Goal: Contribute content: Contribute content

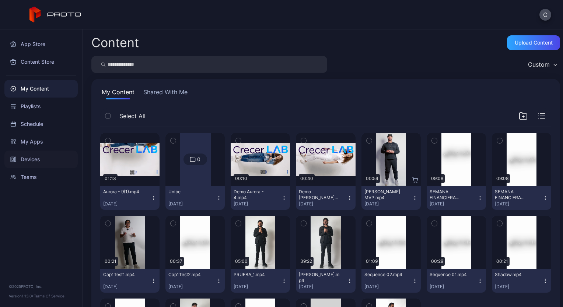
click at [32, 161] on div "Devices" at bounding box center [40, 160] width 73 height 18
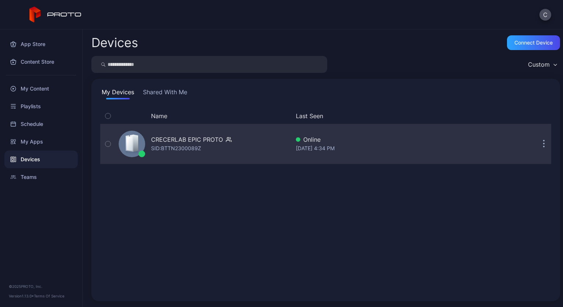
click at [189, 154] on div "CRECERLAB EPIC PROTO SID: BTTN2300089Z" at bounding box center [203, 144] width 174 height 37
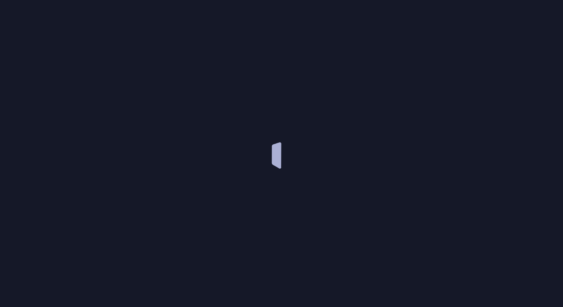
click at [189, 154] on div at bounding box center [281, 153] width 563 height 307
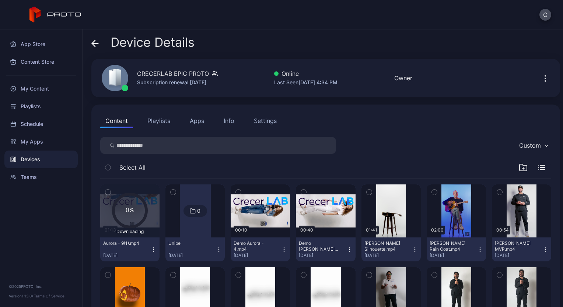
click at [149, 207] on div "0% Downloading" at bounding box center [129, 211] width 59 height 53
click at [44, 90] on div "My Content" at bounding box center [40, 89] width 73 height 18
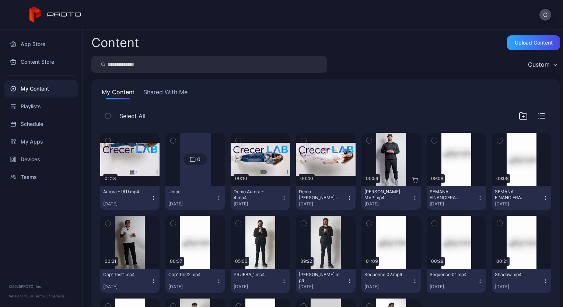
click at [152, 198] on icon "button" at bounding box center [154, 198] width 6 height 6
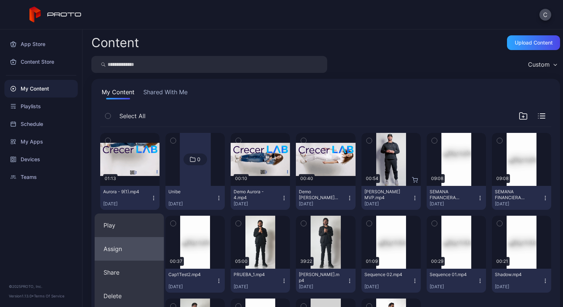
click at [116, 246] on button "Assign" at bounding box center [129, 249] width 69 height 24
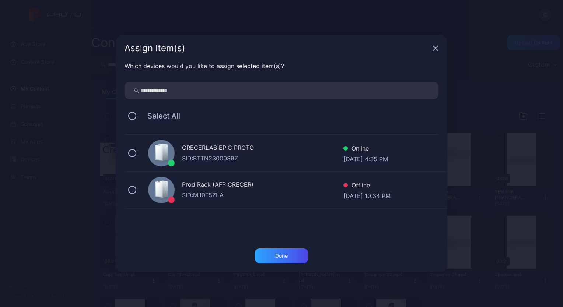
click at [200, 150] on div "CRECERLAB EPIC PROTO" at bounding box center [262, 148] width 161 height 11
click at [266, 257] on div "Done" at bounding box center [281, 256] width 53 height 15
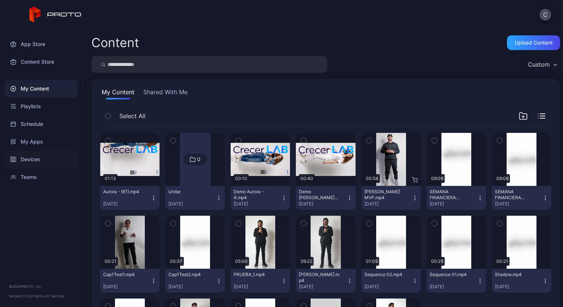
click at [34, 157] on div "Devices" at bounding box center [40, 160] width 73 height 18
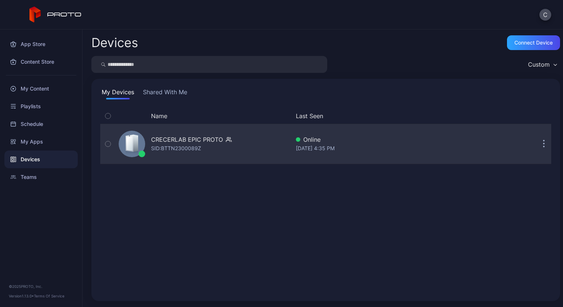
click at [173, 139] on div "CRECERLAB EPIC PROTO" at bounding box center [187, 139] width 72 height 9
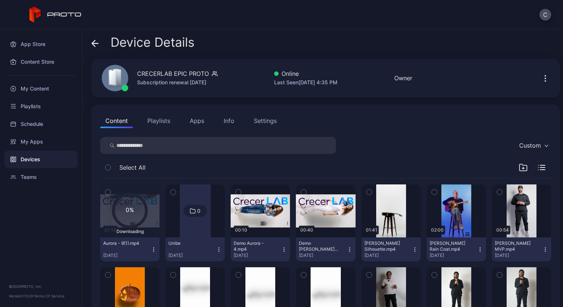
click at [195, 225] on div at bounding box center [195, 211] width 31 height 53
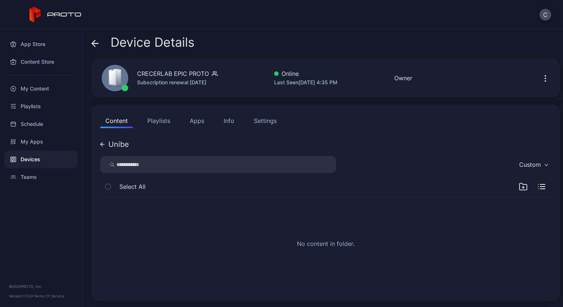
click at [104, 146] on icon at bounding box center [102, 144] width 4 height 4
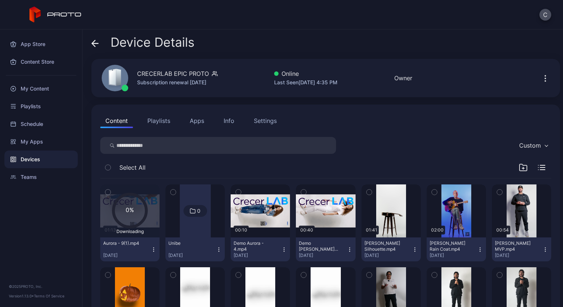
click at [143, 207] on icon at bounding box center [129, 210] width 33 height 33
click at [130, 215] on icon at bounding box center [129, 210] width 33 height 33
click at [49, 92] on div "My Content" at bounding box center [40, 89] width 73 height 18
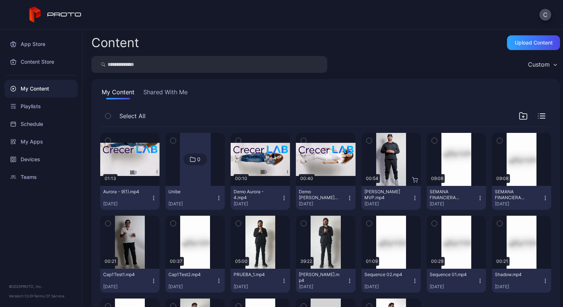
click at [153, 194] on button "Aurora - 9(1).mp4 [DATE]" at bounding box center [129, 198] width 59 height 24
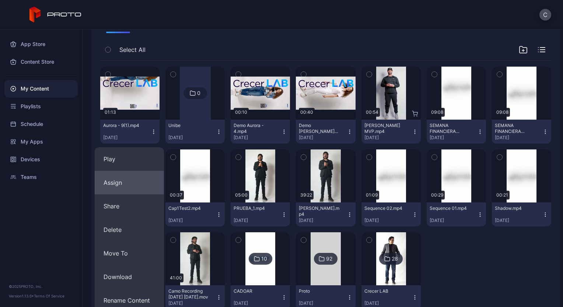
scroll to position [69, 0]
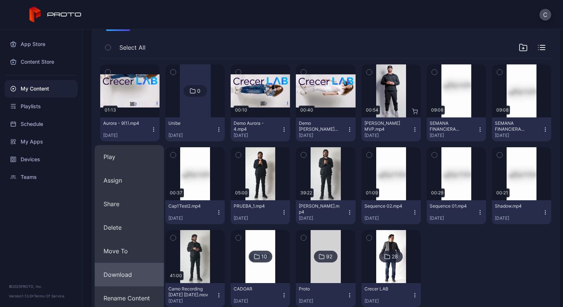
click at [124, 274] on button "Download" at bounding box center [129, 275] width 69 height 24
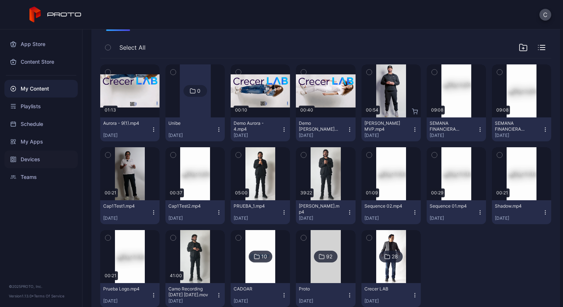
click at [34, 159] on div "Devices" at bounding box center [40, 160] width 73 height 18
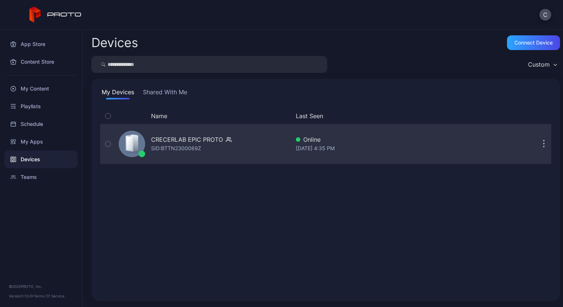
click at [172, 149] on div "SID: BTTN2300089Z" at bounding box center [176, 148] width 50 height 9
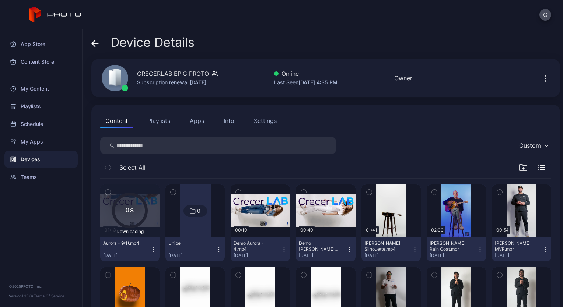
click at [137, 210] on icon at bounding box center [129, 210] width 33 height 33
click at [109, 193] on icon "button" at bounding box center [107, 192] width 5 height 8
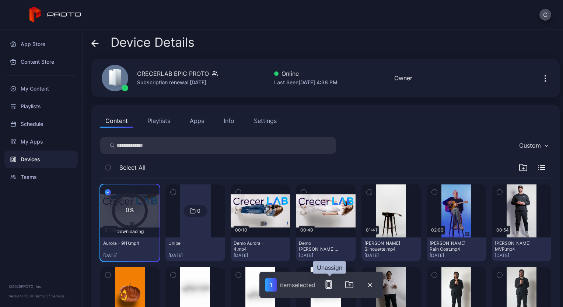
click at [333, 284] on icon "button" at bounding box center [328, 284] width 9 height 9
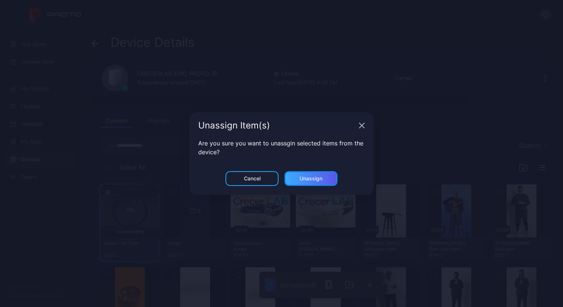
click at [311, 181] on div "Unassign" at bounding box center [310, 179] width 23 height 6
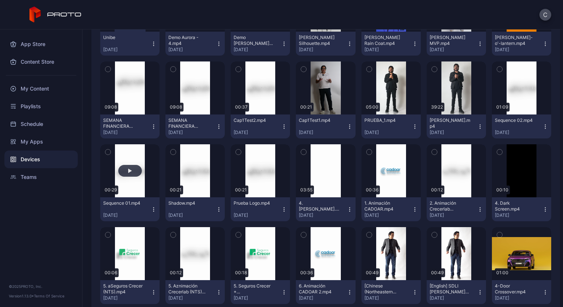
scroll to position [206, 0]
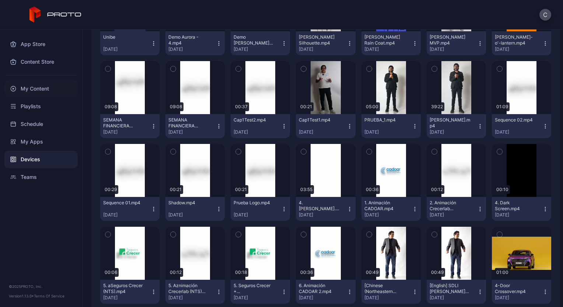
click at [46, 90] on div "My Content" at bounding box center [40, 89] width 73 height 18
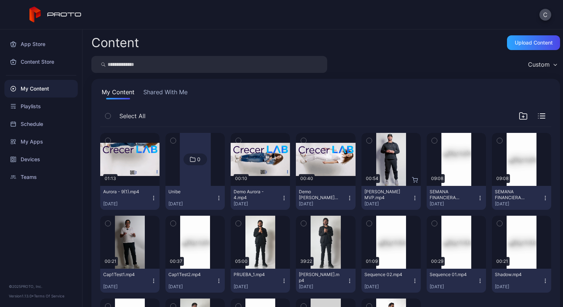
click at [151, 198] on icon "button" at bounding box center [154, 198] width 6 height 6
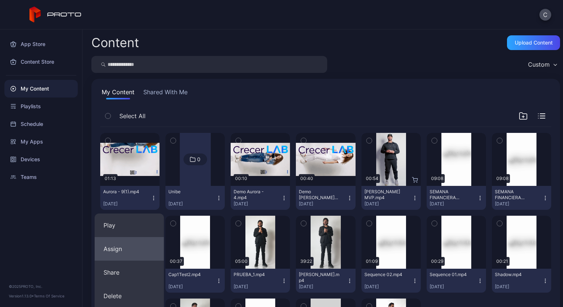
click at [128, 249] on button "Assign" at bounding box center [129, 249] width 69 height 24
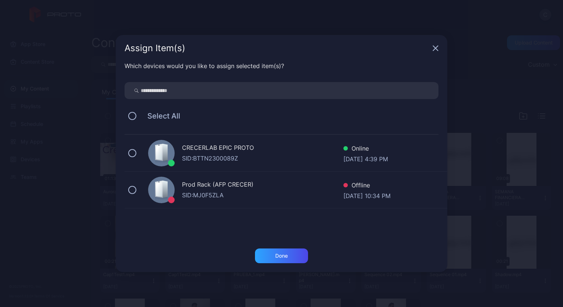
click at [143, 158] on div "CRECERLAB EPIC PROTO SID: BTTN2300089Z Online [DATE] 4:39 PM" at bounding box center [286, 153] width 323 height 37
click at [289, 257] on div "Done" at bounding box center [281, 256] width 53 height 15
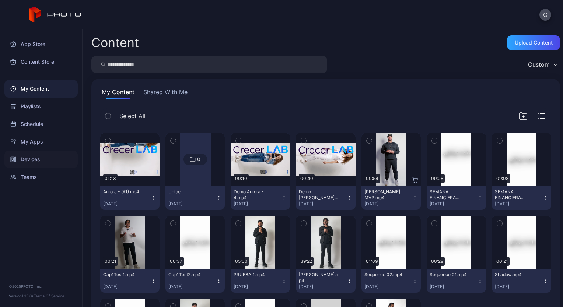
click at [37, 164] on div "Devices" at bounding box center [40, 160] width 73 height 18
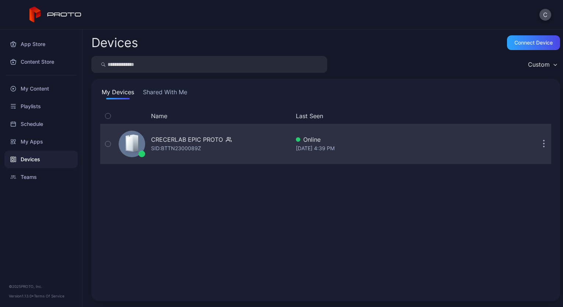
click at [171, 143] on div "CRECERLAB EPIC PROTO" at bounding box center [187, 139] width 72 height 9
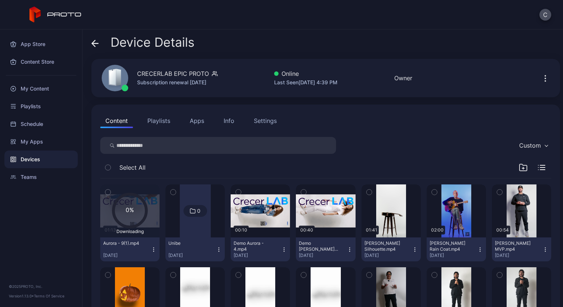
click at [153, 246] on button "Aurora - 9(1).mp4 [DATE]" at bounding box center [129, 250] width 59 height 24
click at [42, 89] on div "My Content" at bounding box center [40, 89] width 73 height 18
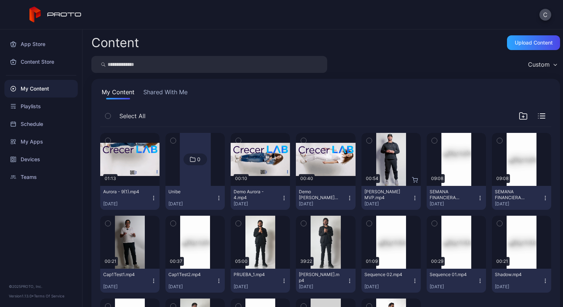
click at [151, 196] on icon "button" at bounding box center [154, 198] width 6 height 6
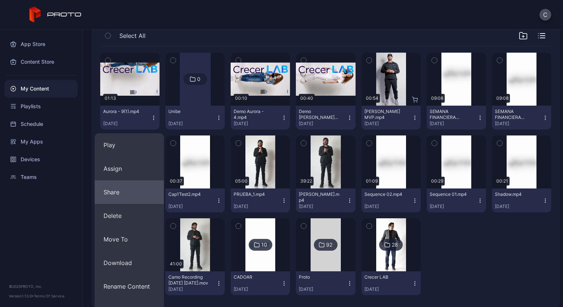
scroll to position [81, 0]
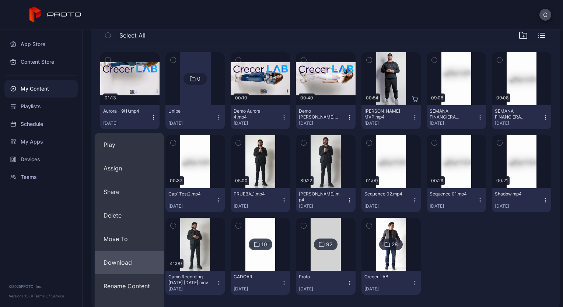
click at [134, 263] on button "Download" at bounding box center [129, 263] width 69 height 24
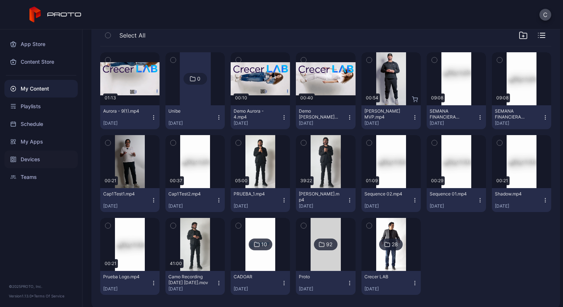
click at [45, 161] on div "Devices" at bounding box center [40, 160] width 73 height 18
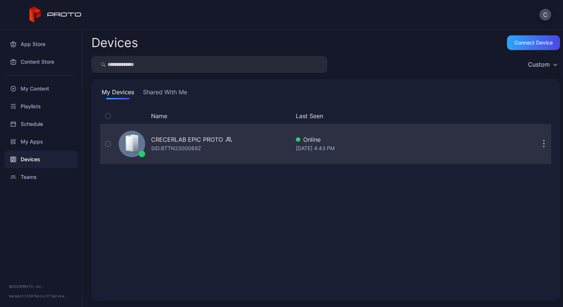
click at [162, 139] on div "CRECERLAB EPIC PROTO" at bounding box center [187, 139] width 72 height 9
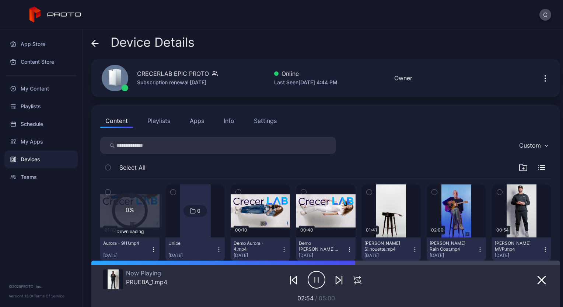
click at [309, 281] on icon "button" at bounding box center [317, 280] width 18 height 18
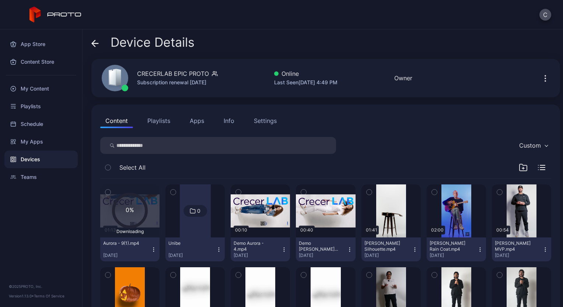
click at [385, 20] on div "C" at bounding box center [281, 14] width 563 height 29
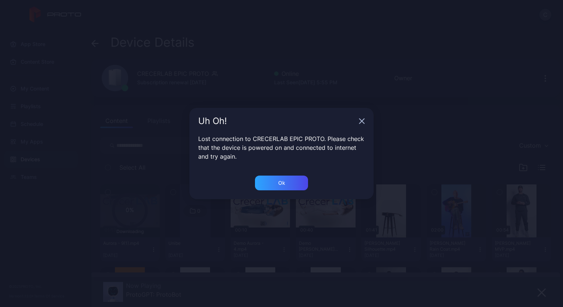
click at [277, 191] on div "Ok" at bounding box center [281, 188] width 184 height 24
click at [280, 181] on div "Ok" at bounding box center [281, 183] width 7 height 6
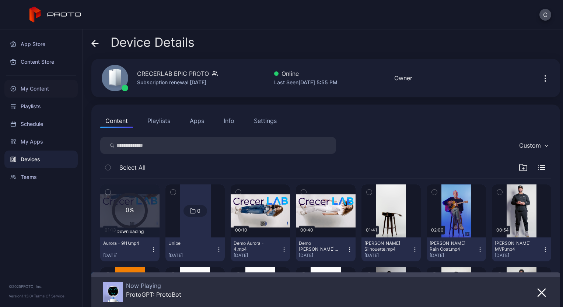
click at [50, 89] on div "My Content" at bounding box center [40, 89] width 73 height 18
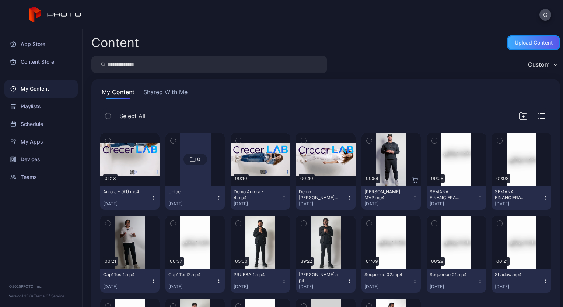
click at [538, 43] on div "Upload Content" at bounding box center [534, 43] width 38 height 6
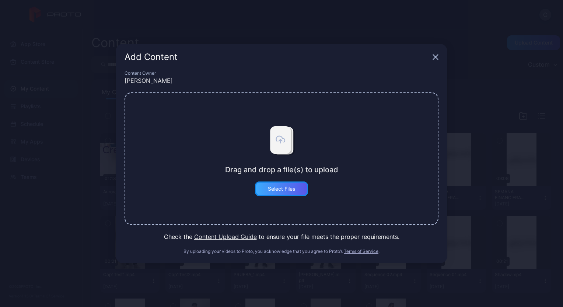
click at [300, 189] on div "Select Files" at bounding box center [281, 189] width 53 height 15
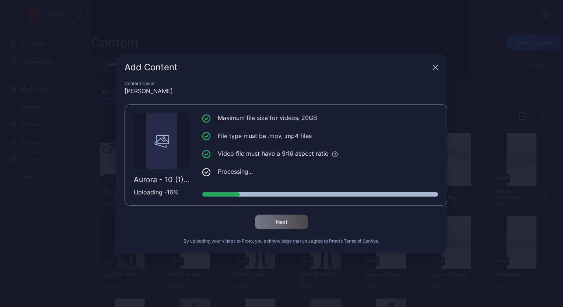
click at [301, 187] on div "Maximum file size for videos: 20GB File type must be .mov, .mp4 files Video fil…" at bounding box center [320, 154] width 236 height 83
click at [433, 71] on div "Add Content" at bounding box center [282, 67] width 332 height 27
click at [435, 69] on icon "button" at bounding box center [435, 67] width 5 height 5
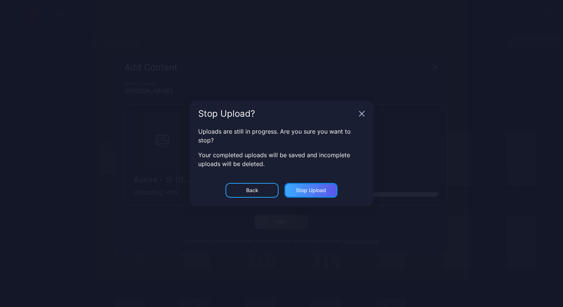
click at [312, 191] on div "Stop Upload" at bounding box center [311, 190] width 30 height 6
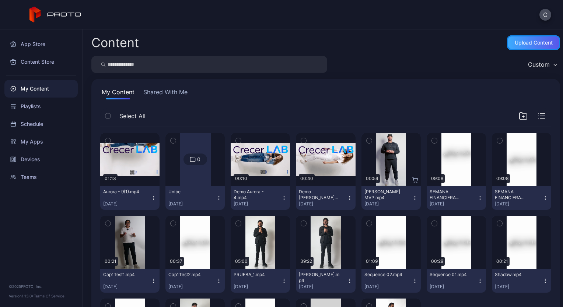
click at [539, 37] on div "Upload Content" at bounding box center [533, 42] width 53 height 15
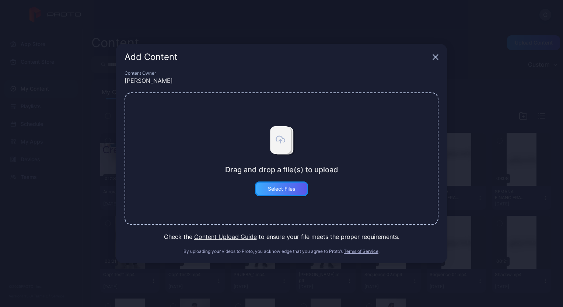
click at [282, 190] on div "Select Files" at bounding box center [282, 189] width 28 height 6
